Goal: Task Accomplishment & Management: Use online tool/utility

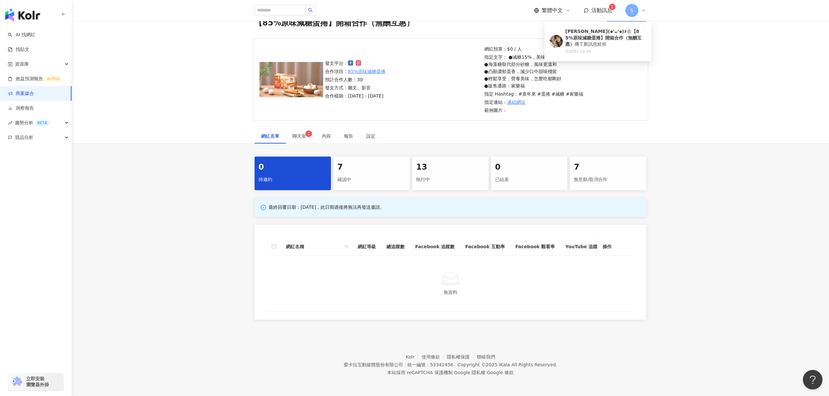
click at [721, 52] on div "發文平台： 合作項目： 85%原味減糖蛋捲 預計合作人數：30 發文方式：圖文、影音 合作檔期：[DATE] - [DATE] 網紅預算：$0 / 人 指定文…" at bounding box center [450, 84] width 757 height 90
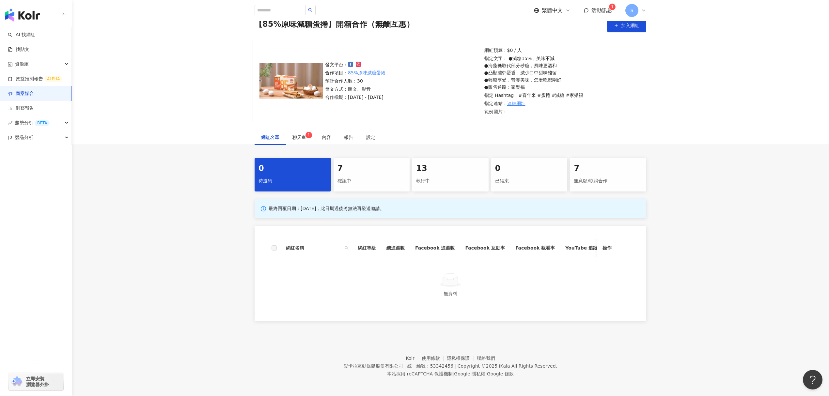
click at [594, 9] on span "活動訊息" at bounding box center [601, 10] width 21 height 6
click at [730, 188] on div "0 待邀約 7 確認中 13 執行中 0 已結束 7 無意願/取消合作 最終回覆日期：[DATE]，此日期過後將無法再發送邀請。 網紅名稱 網紅等級 總追蹤數…" at bounding box center [450, 239] width 757 height 163
click at [34, 90] on link "商案媒合" at bounding box center [21, 93] width 26 height 7
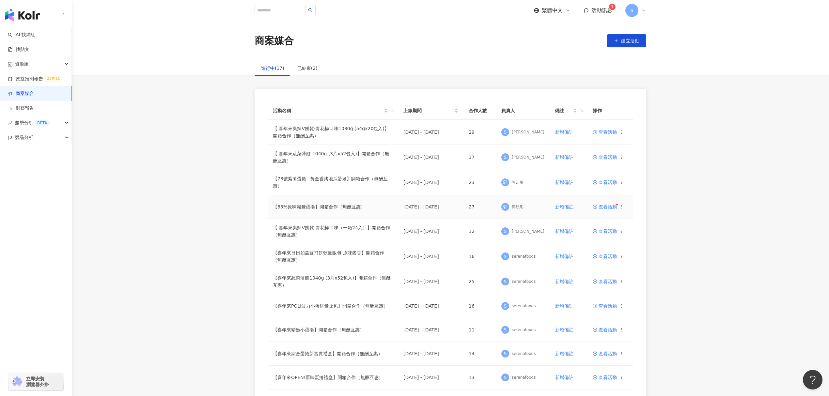
click at [597, 205] on icon at bounding box center [595, 207] width 5 height 5
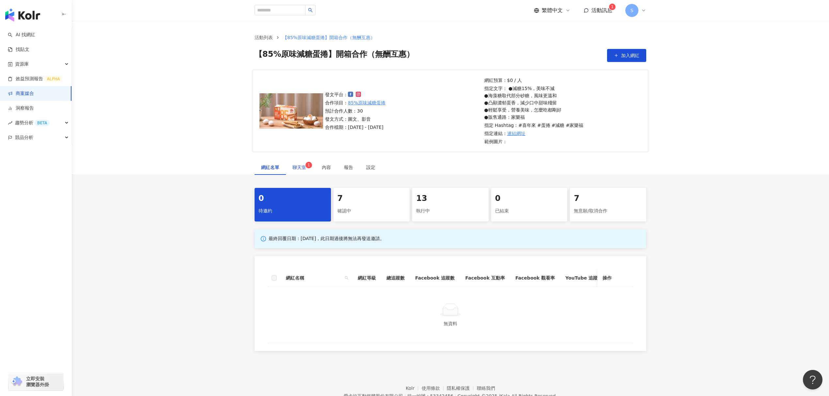
click at [302, 165] on span "聊天室 1" at bounding box center [300, 167] width 16 height 5
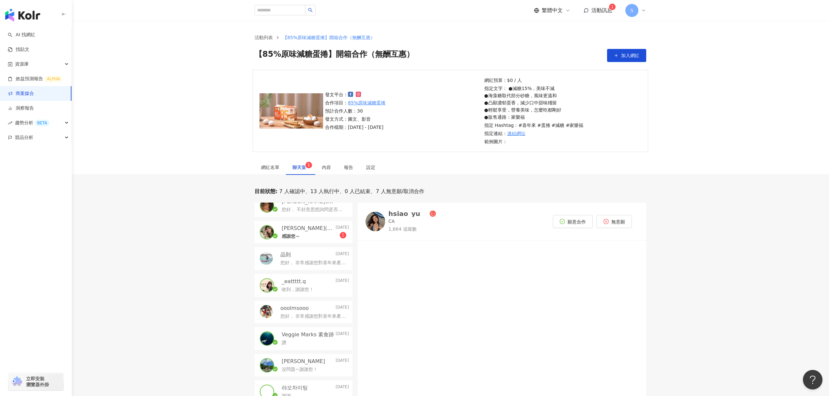
scroll to position [87, 0]
click at [301, 230] on p "[PERSON_NAME](๑❛ᴗ❛๑)۶" at bounding box center [308, 228] width 53 height 7
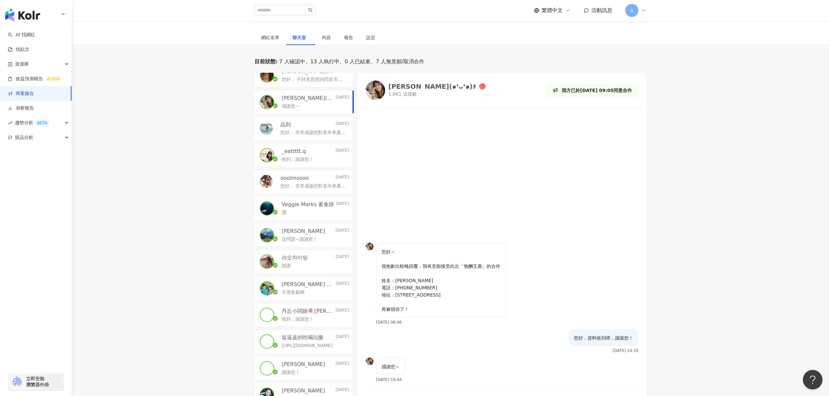
scroll to position [131, 0]
click at [33, 97] on link "商案媒合" at bounding box center [21, 93] width 26 height 7
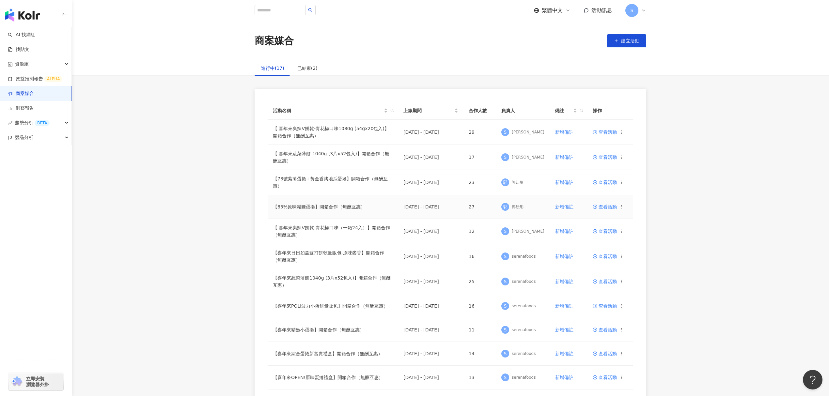
click at [604, 202] on td "查看活動" at bounding box center [610, 207] width 46 height 24
click at [604, 205] on span "查看活動" at bounding box center [605, 207] width 24 height 5
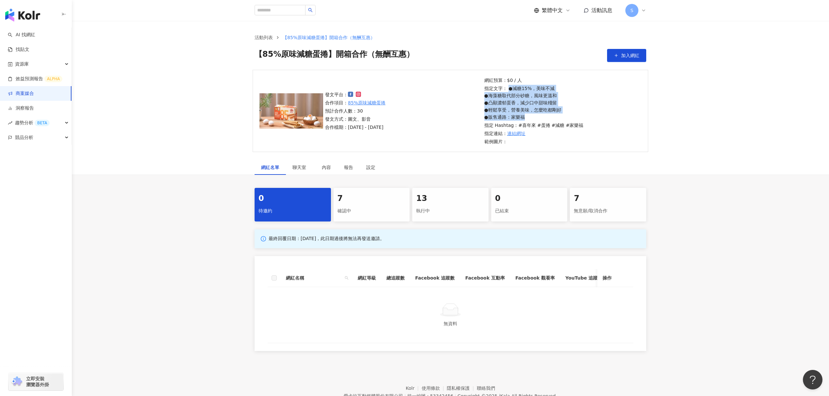
drag, startPoint x: 551, startPoint y: 119, endPoint x: 509, endPoint y: 90, distance: 50.9
click at [509, 90] on p "指定文字： ●減糖15%，美味不減 ●海藻糖取代部分砂糖，風味更溫和 ●凸顯濃郁蛋香，減少口中甜味殘留 ●輕鬆享受，營養美味，怎麼吃都剛好 ●販售通路：家樂福" at bounding box center [533, 103] width 99 height 36
copy p "●減糖15%，美味不減 ●海藻糖取代部分砂糖，風味更溫和 ●凸顯濃郁蛋香，減少口中甜味殘留 ●輕鬆享受，營養美味，怎麼吃都剛好 ●販售通路：家樂福"
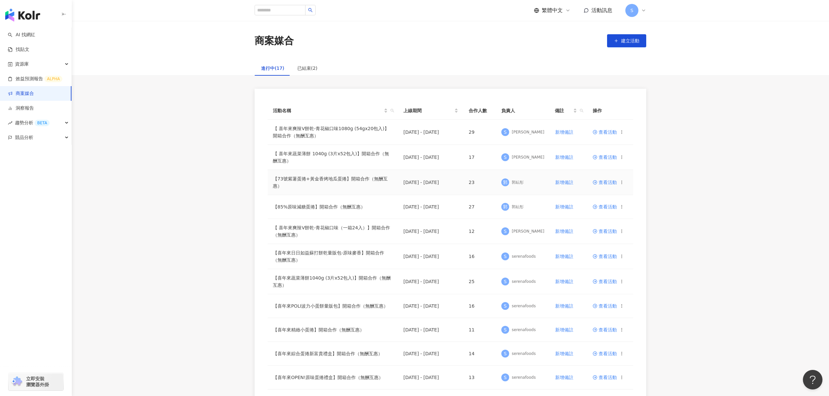
click at [599, 182] on span "查看活動" at bounding box center [605, 182] width 24 height 5
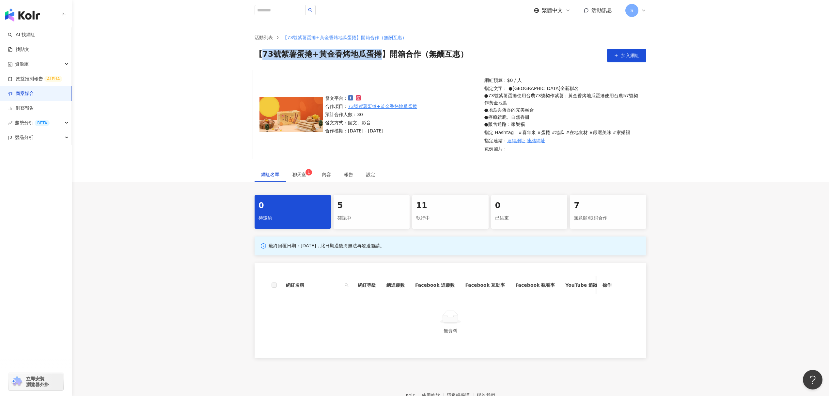
drag, startPoint x: 358, startPoint y: 62, endPoint x: 380, endPoint y: 54, distance: 23.5
click at [381, 60] on span "【73號紫薯蛋捲+黃金香烤地瓜蛋捲】開箱合作（無酬互惠）" at bounding box center [361, 55] width 213 height 13
drag, startPoint x: 532, startPoint y: 120, endPoint x: 481, endPoint y: 99, distance: 55.3
click at [481, 99] on div "發文平台： 合作項目： 73號紫薯蛋捲+黃金香烤地瓜蛋捲 預計合作人數：30 發文方式：圖文、影音 合作檔期：2025/5/14 - 2025/8/17 網紅…" at bounding box center [451, 114] width 396 height 89
click at [499, 101] on p "指定文字： ●瓜瓜園全新聯名 ●73號紫薯蛋捲使用台農73號契作紫薯；黃金香烤地瓜蛋捲使用台農57號契作黃金地瓜 ●地瓜與蛋香的完美融合 ●療癒鬆脆、自然香甜…" at bounding box center [561, 106] width 155 height 43
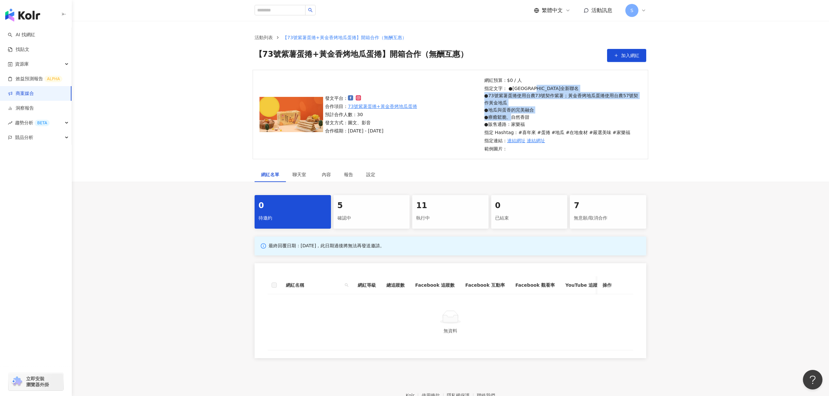
drag, startPoint x: 535, startPoint y: 123, endPoint x: 485, endPoint y: 98, distance: 56.0
click at [485, 98] on p "指定文字： ●瓜瓜園全新聯名 ●73號紫薯蛋捲使用台農73號契作紫薯；黃金香烤地瓜蛋捲使用台農57號契作黃金地瓜 ●地瓜與蛋香的完美融合 ●療癒鬆脆、自然香甜…" at bounding box center [561, 106] width 155 height 43
copy p "●73號紫薯蛋捲使用台農73號契作紫薯；黃金香烤地瓜蛋捲使用台農57號契作黃金地瓜 ●地瓜與蛋香的完美融合 ●療癒鬆脆、自然香甜 ●販售通路：家樂福"
